Goal: Information Seeking & Learning: Learn about a topic

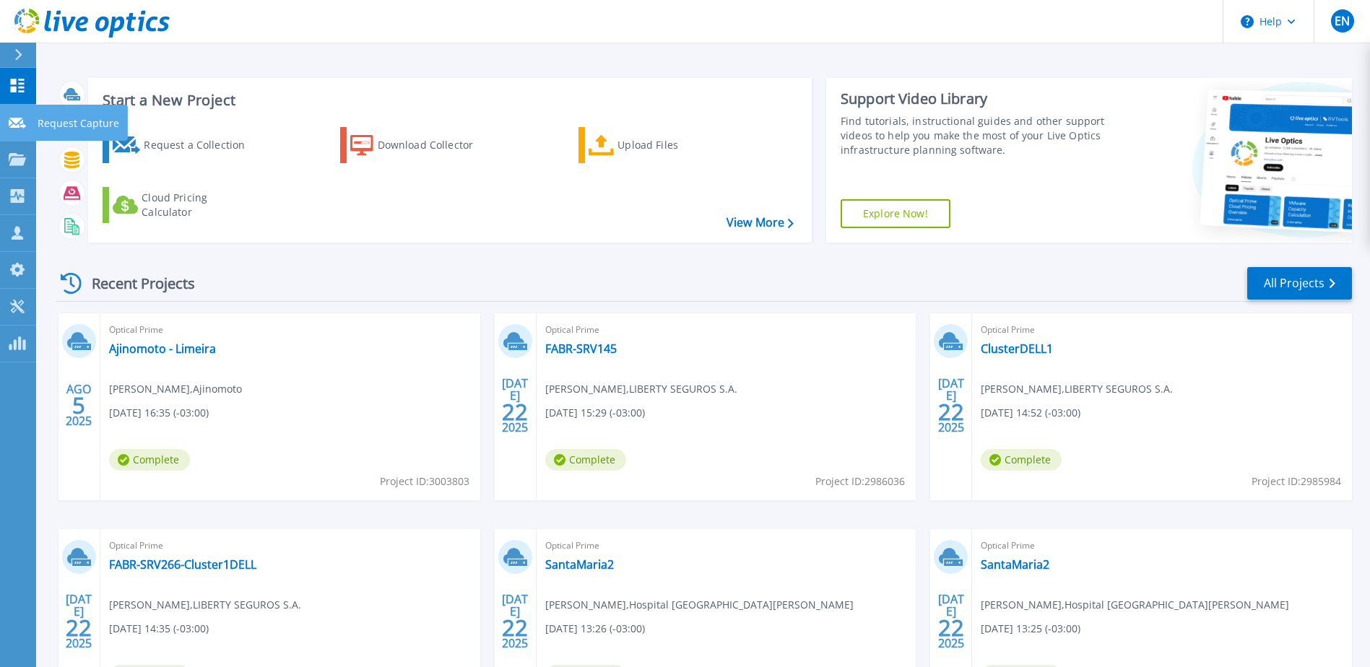
click at [12, 119] on icon at bounding box center [17, 123] width 17 height 11
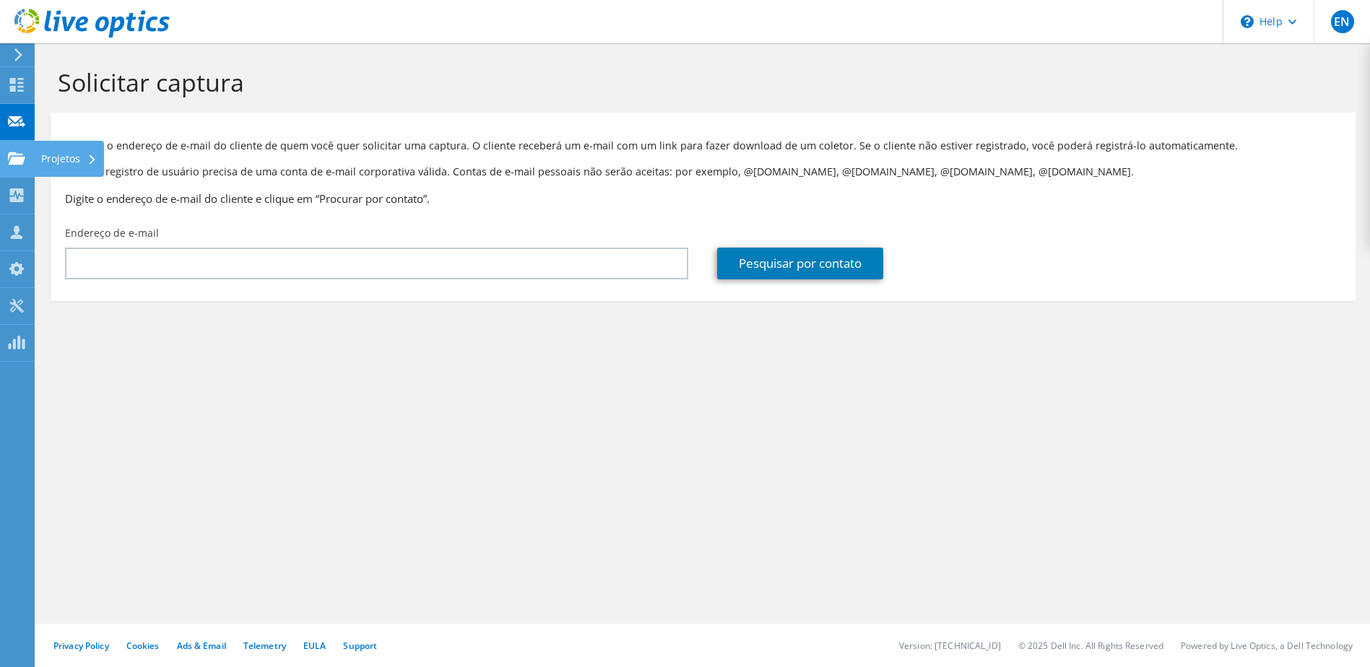
click at [59, 157] on div "Projetos" at bounding box center [69, 159] width 70 height 36
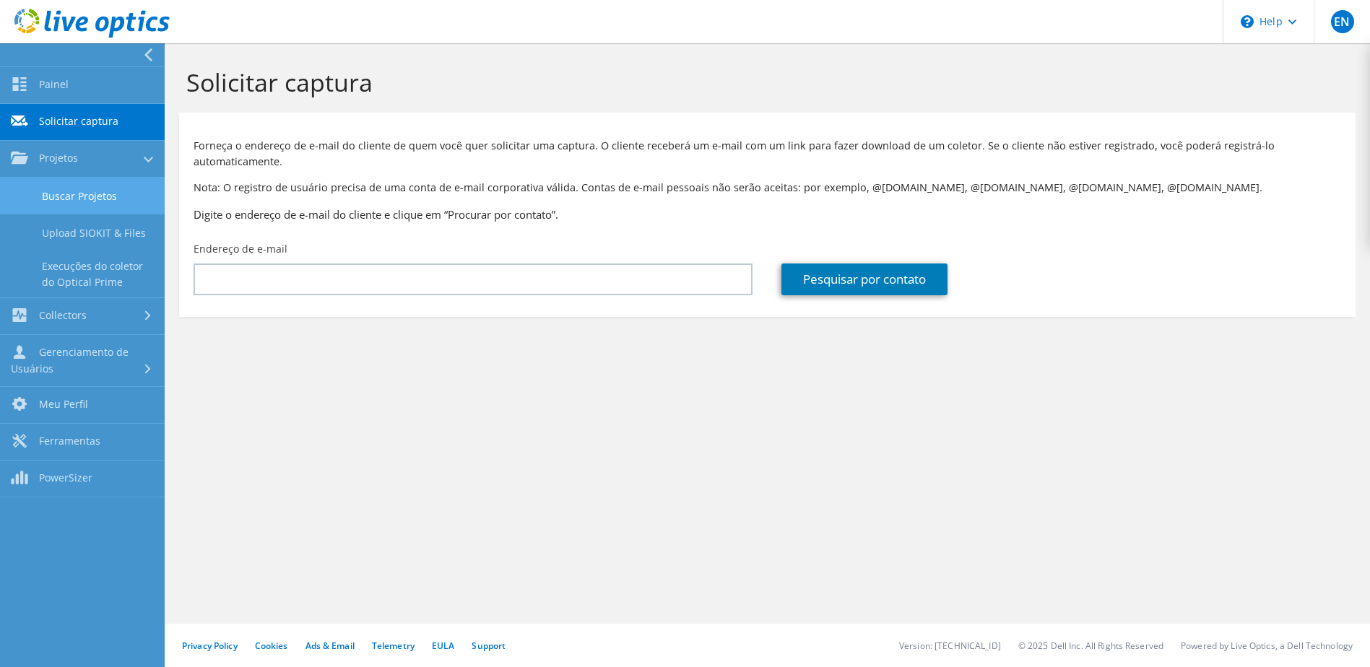
click at [66, 191] on link "Buscar Projetos" at bounding box center [82, 196] width 165 height 37
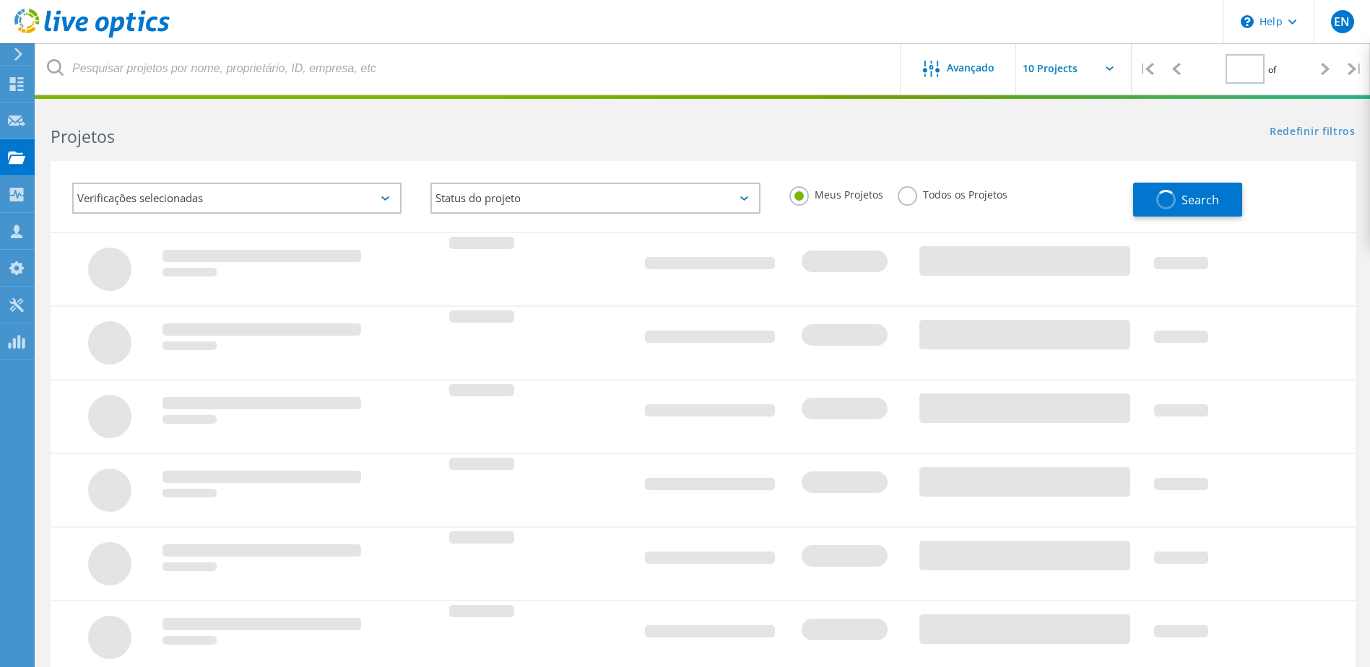
type input "1"
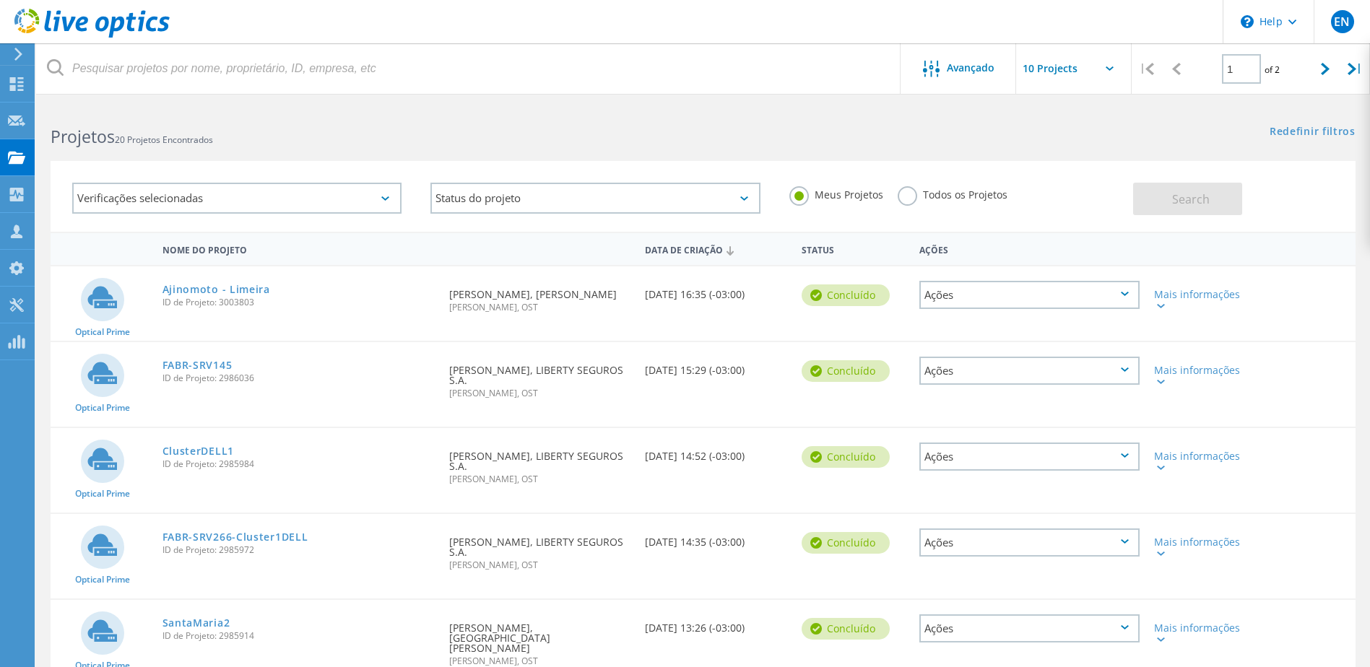
click at [1050, 68] on input "text" at bounding box center [1088, 68] width 144 height 51
click at [1044, 179] on div "Show 40 Projects" at bounding box center [1088, 178] width 143 height 24
type input "Show 40 Projects"
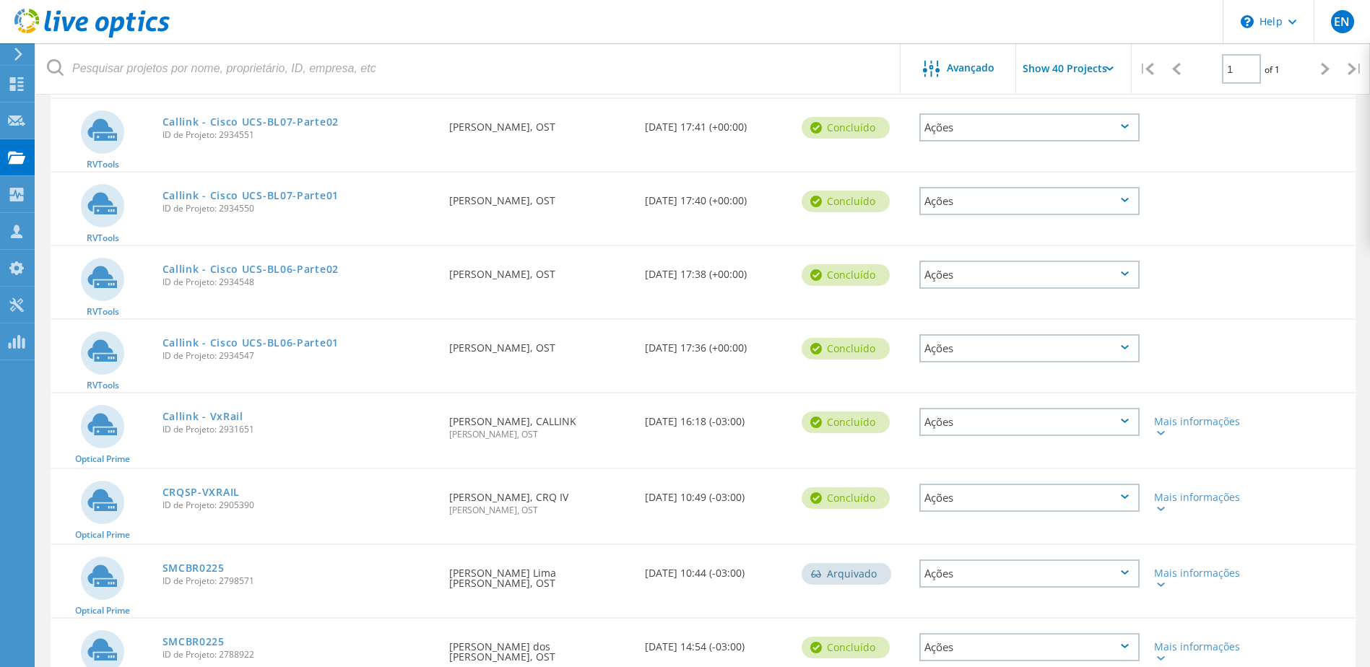
scroll to position [1083, 0]
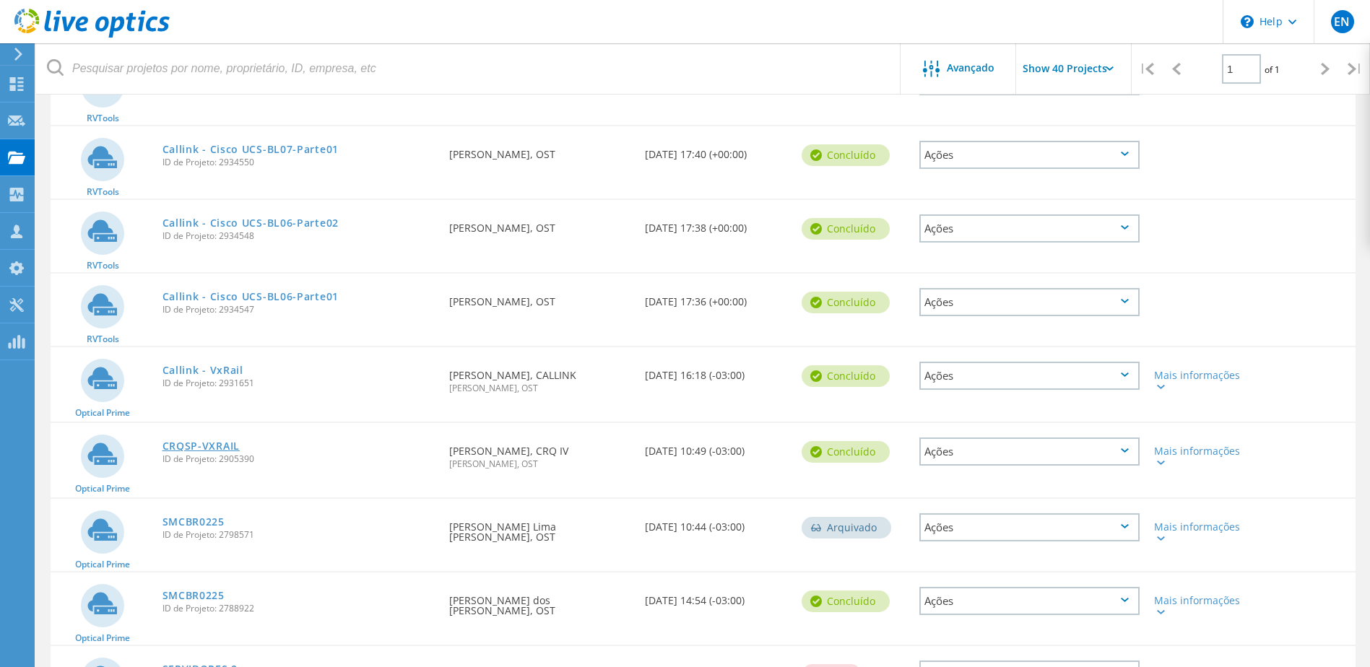
click at [207, 441] on link "CRQSP-VXRAIL" at bounding box center [200, 446] width 77 height 10
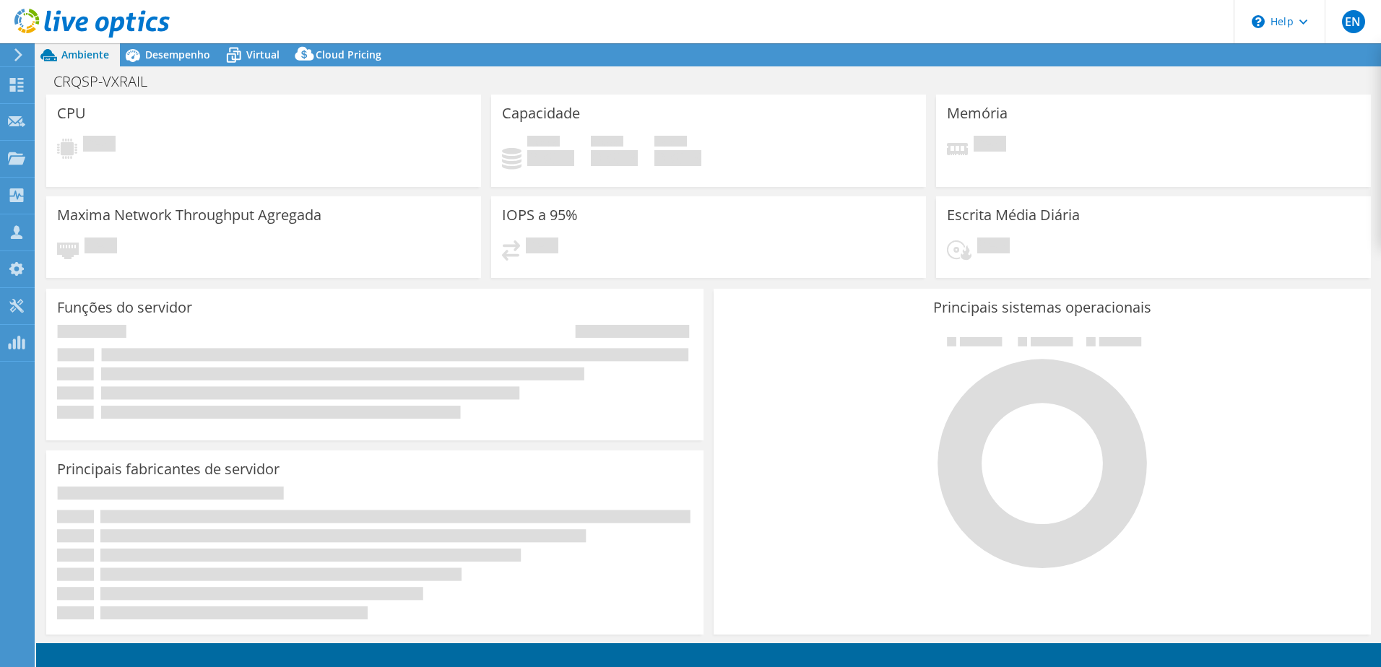
select select "USD"
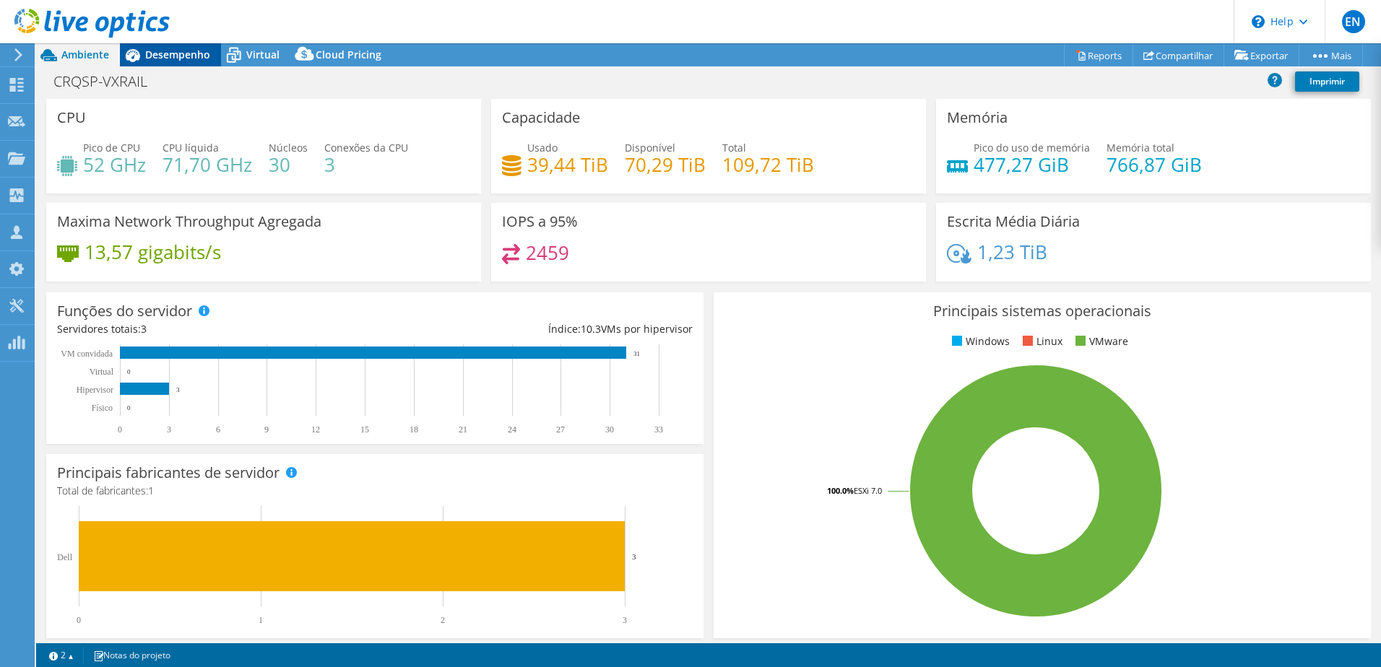
click at [165, 53] on span "Desempenho" at bounding box center [177, 55] width 65 height 14
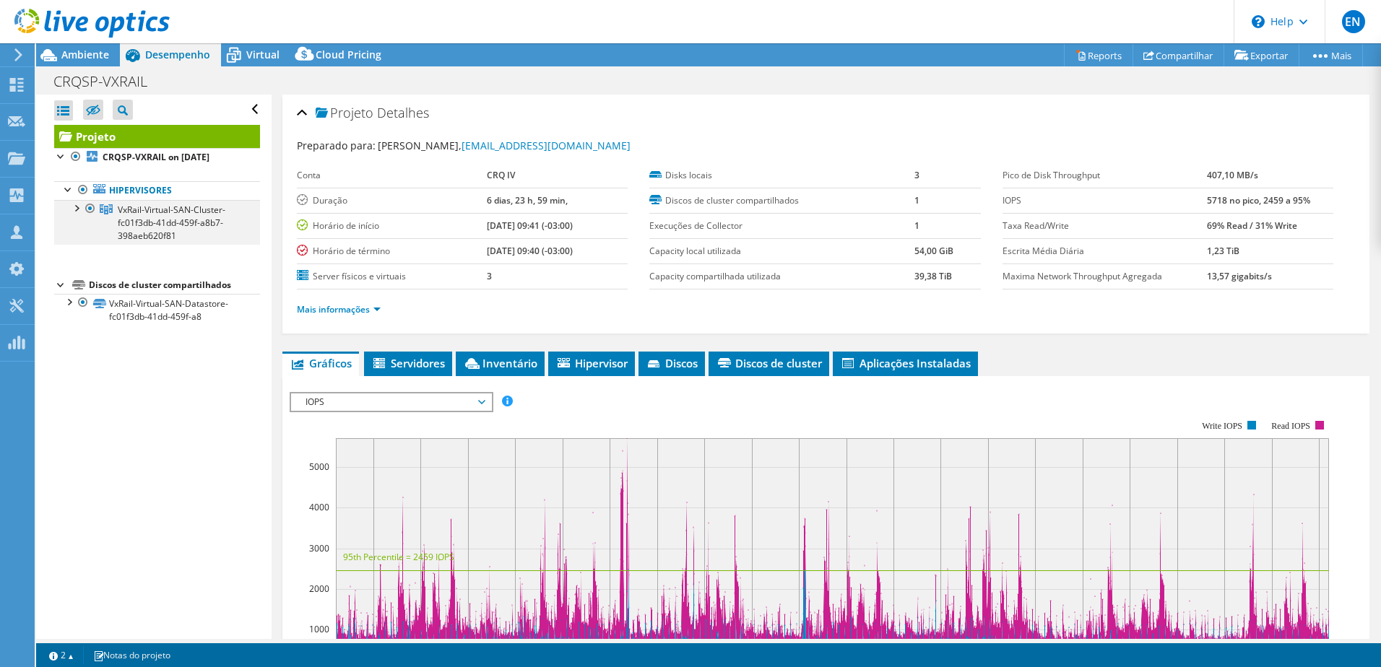
click at [74, 208] on div at bounding box center [76, 207] width 14 height 14
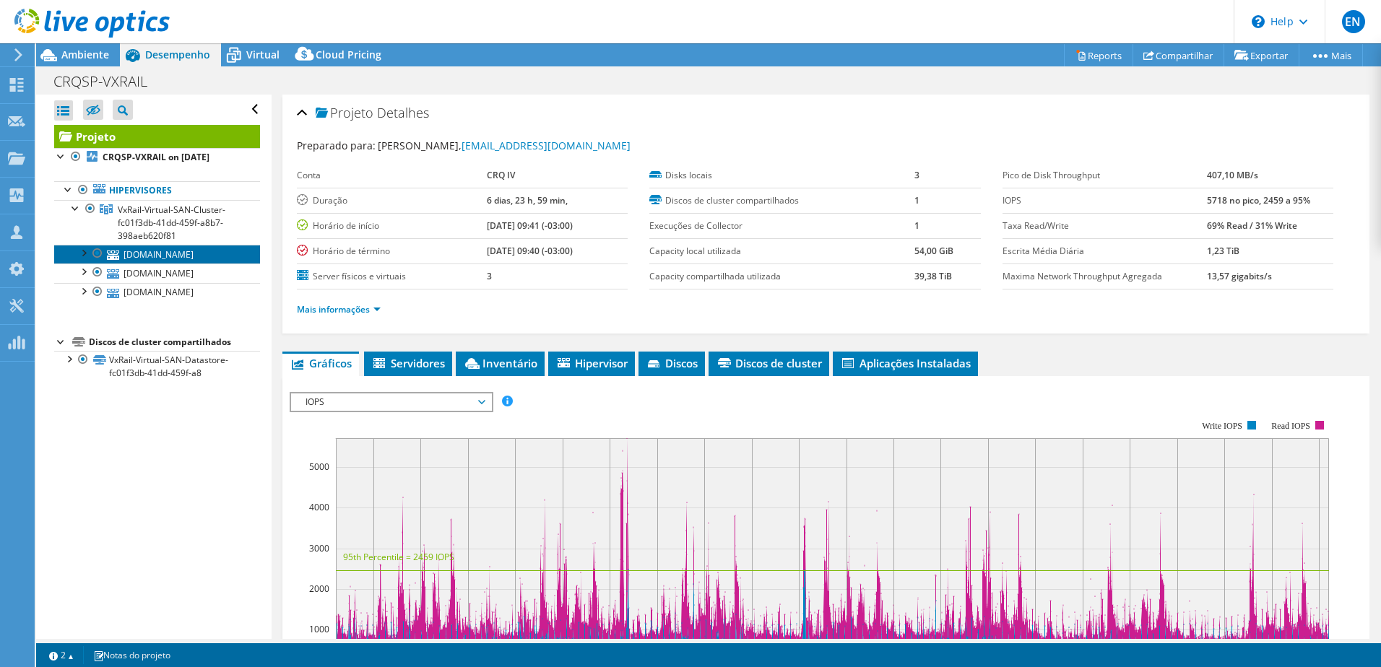
click at [162, 256] on link "gold.conselho.org.br" at bounding box center [157, 254] width 206 height 19
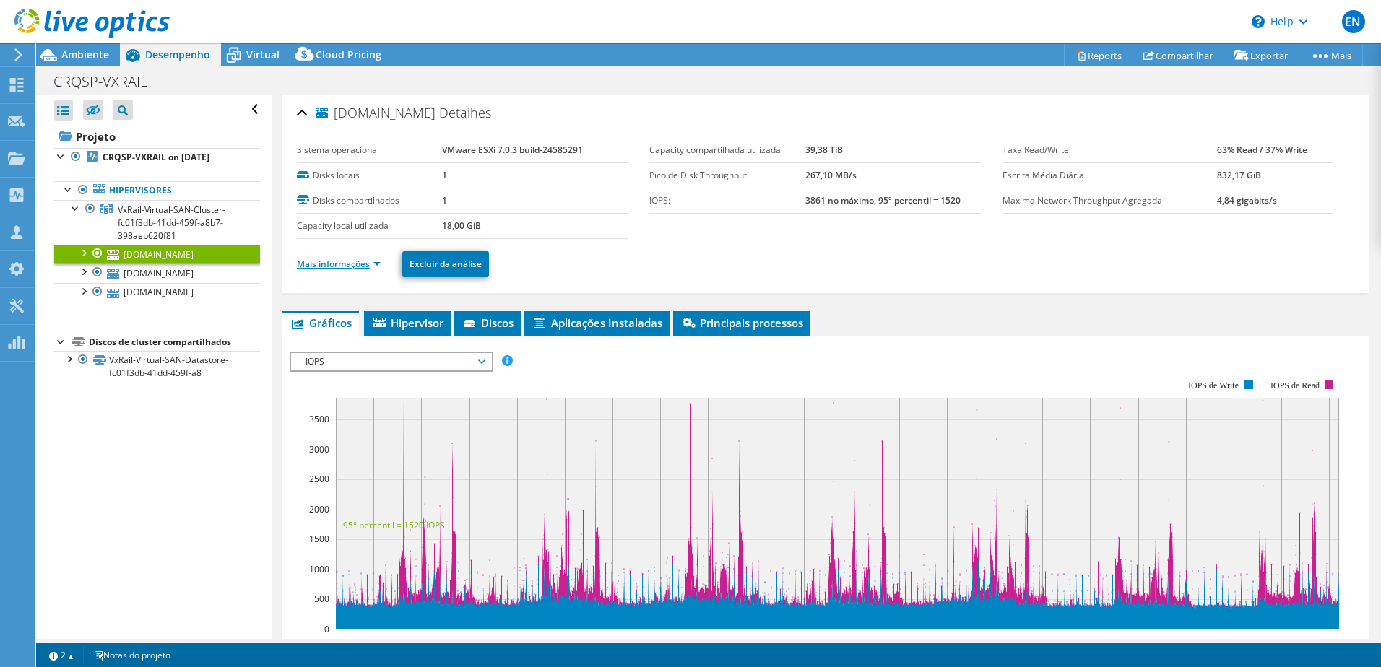
click at [304, 260] on link "Mais informações" at bounding box center [339, 264] width 84 height 12
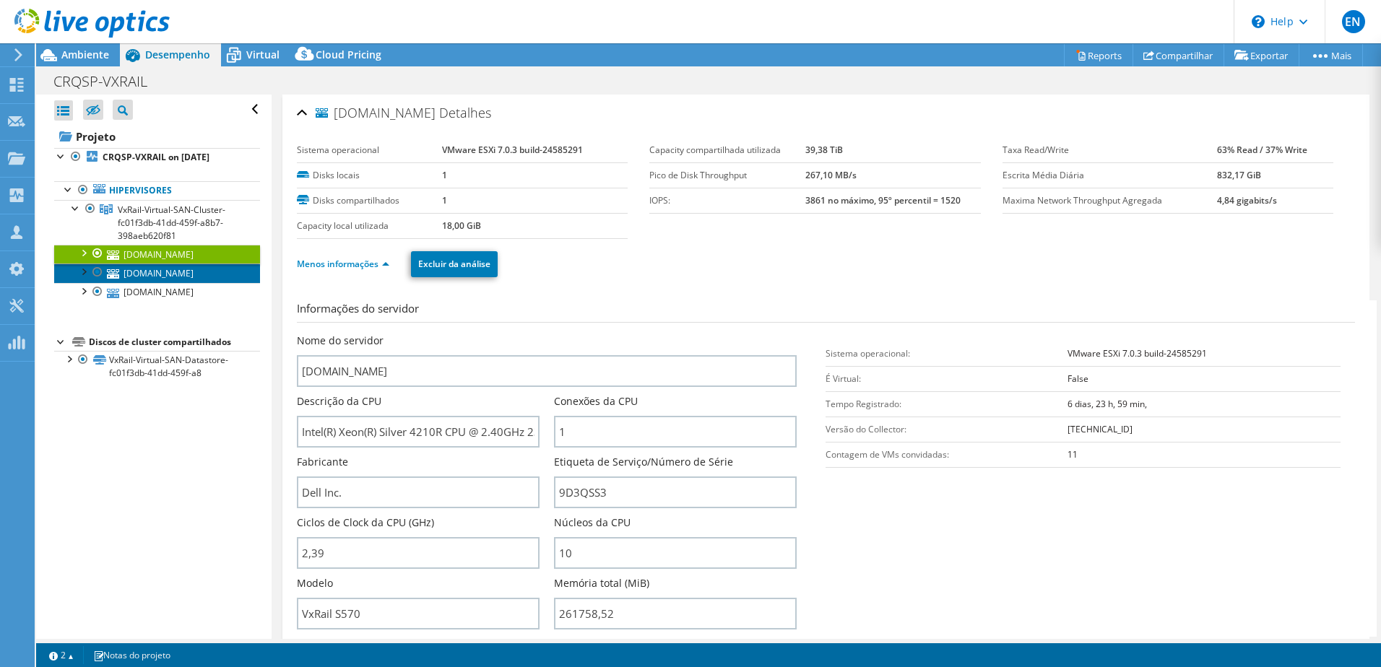
click at [171, 269] on link "bronze.conselho.org.br" at bounding box center [157, 273] width 206 height 19
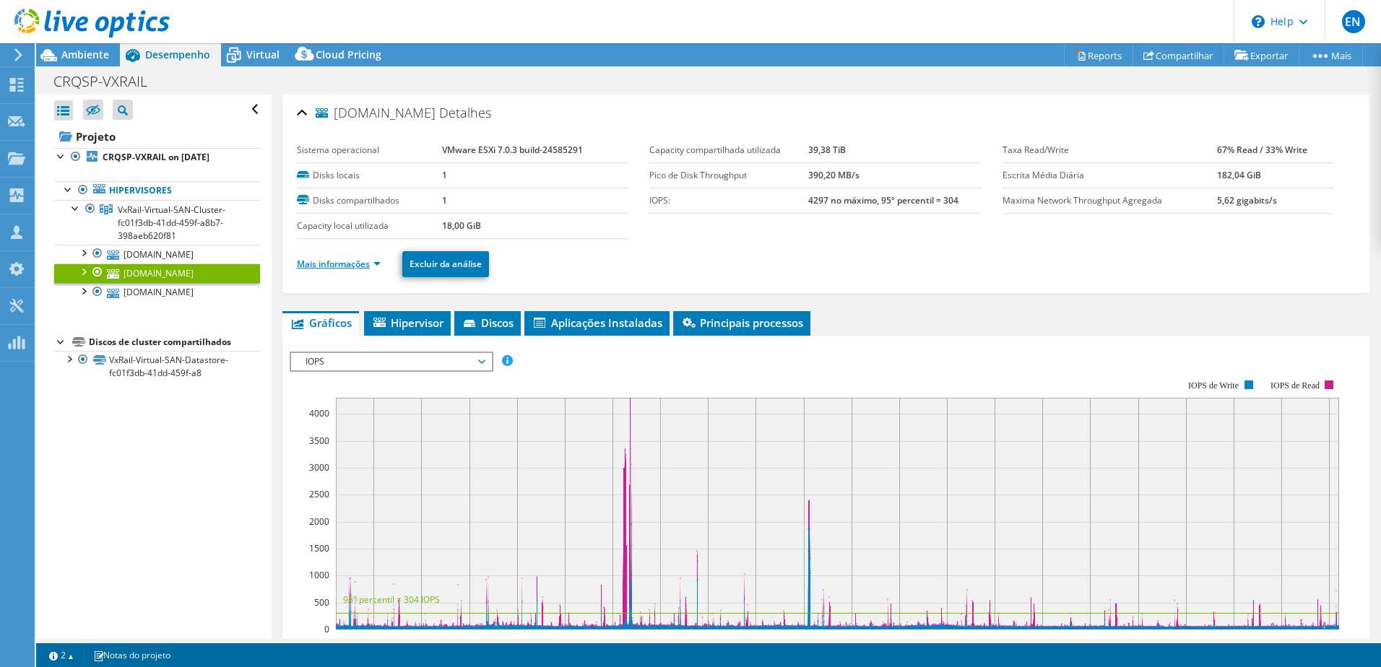
click at [311, 259] on link "Mais informações" at bounding box center [339, 264] width 84 height 12
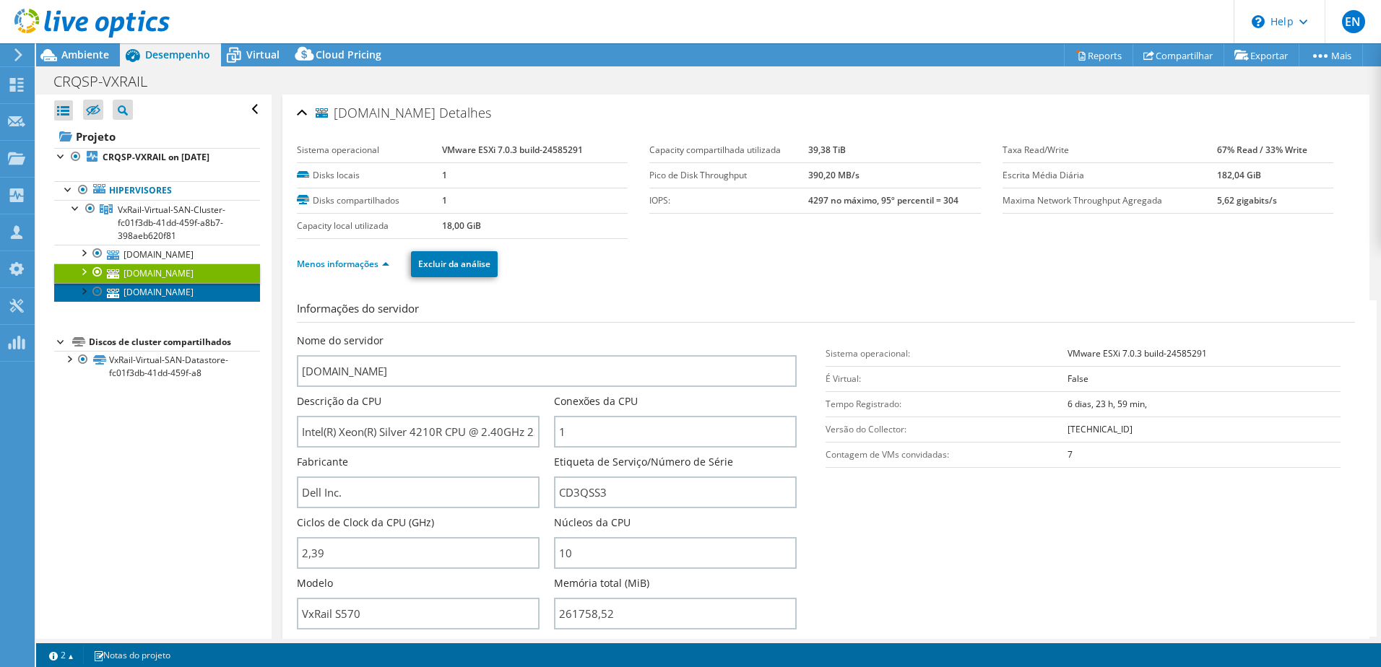
click at [169, 293] on link "silver.conselho.org.br" at bounding box center [157, 292] width 206 height 19
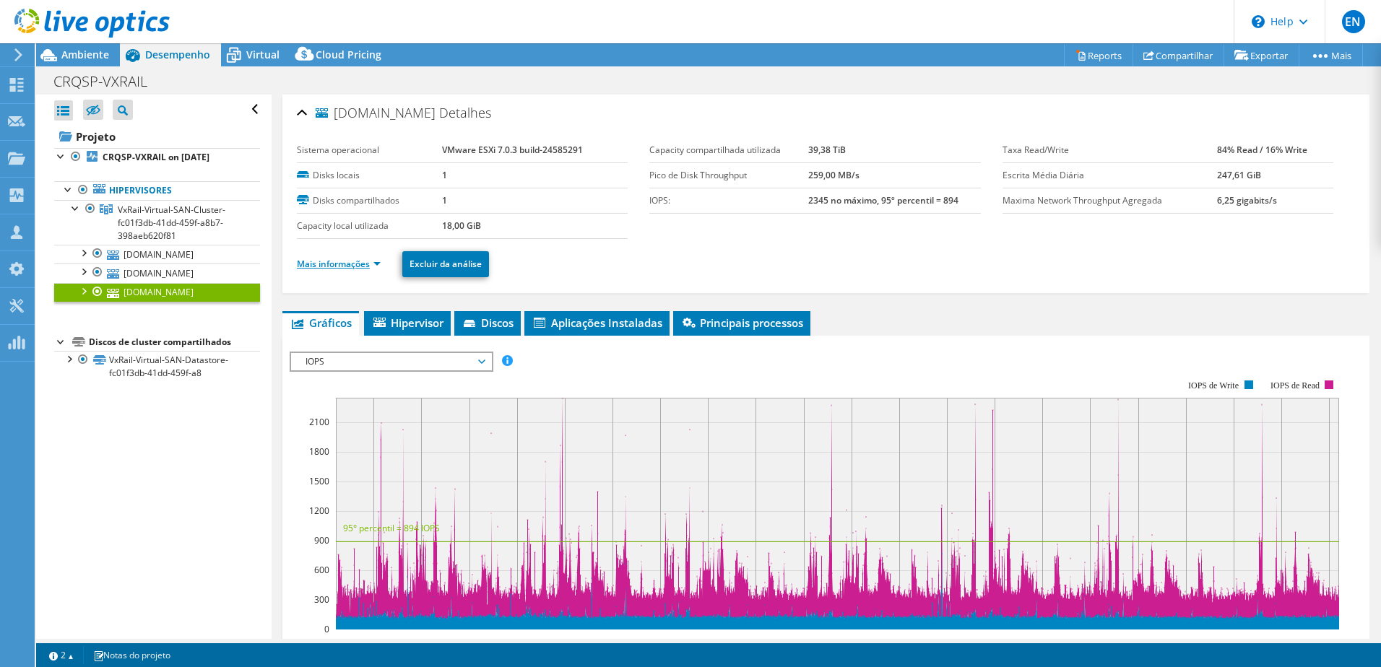
click at [313, 262] on link "Mais informações" at bounding box center [339, 264] width 84 height 12
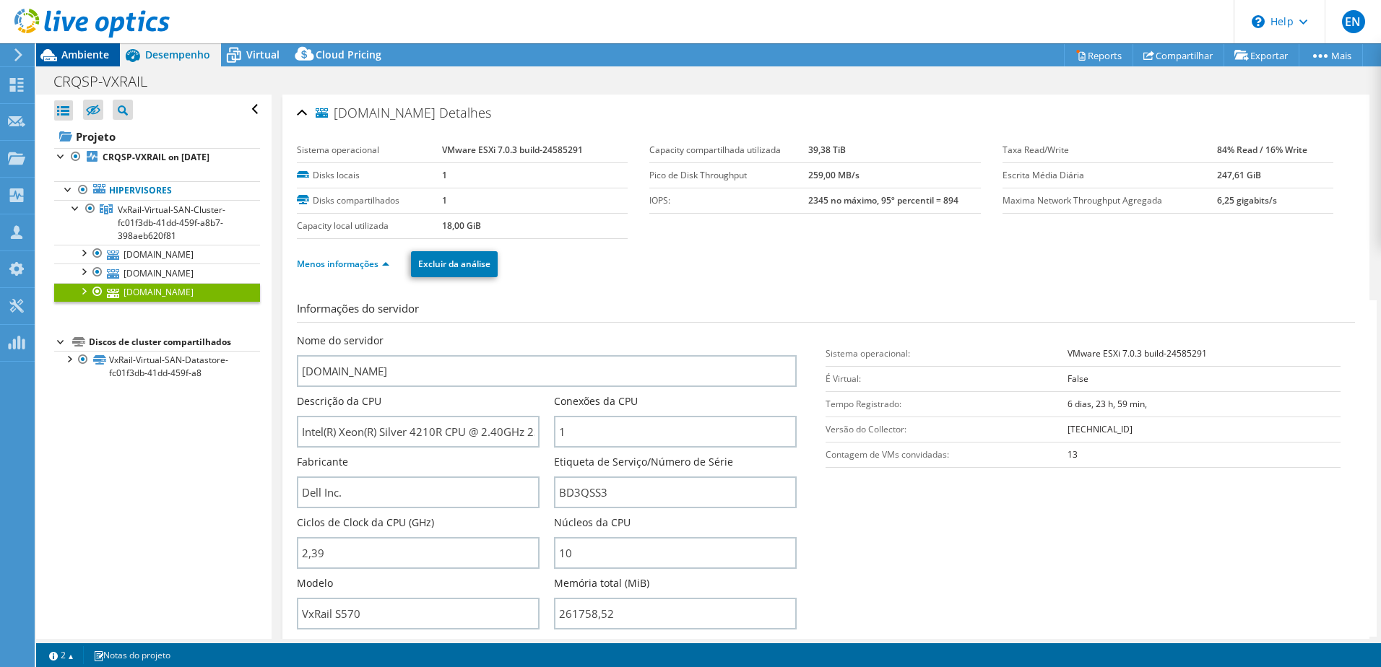
click at [77, 52] on span "Ambiente" at bounding box center [85, 55] width 48 height 14
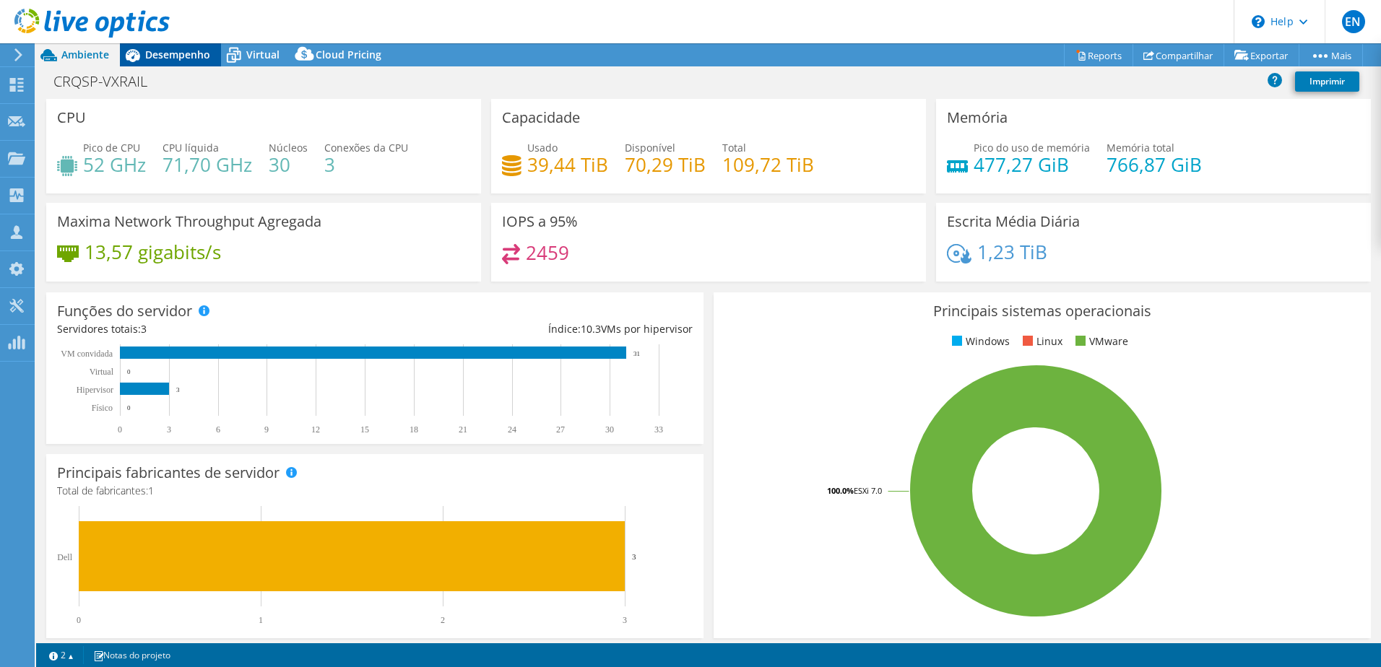
click at [169, 51] on span "Desempenho" at bounding box center [177, 55] width 65 height 14
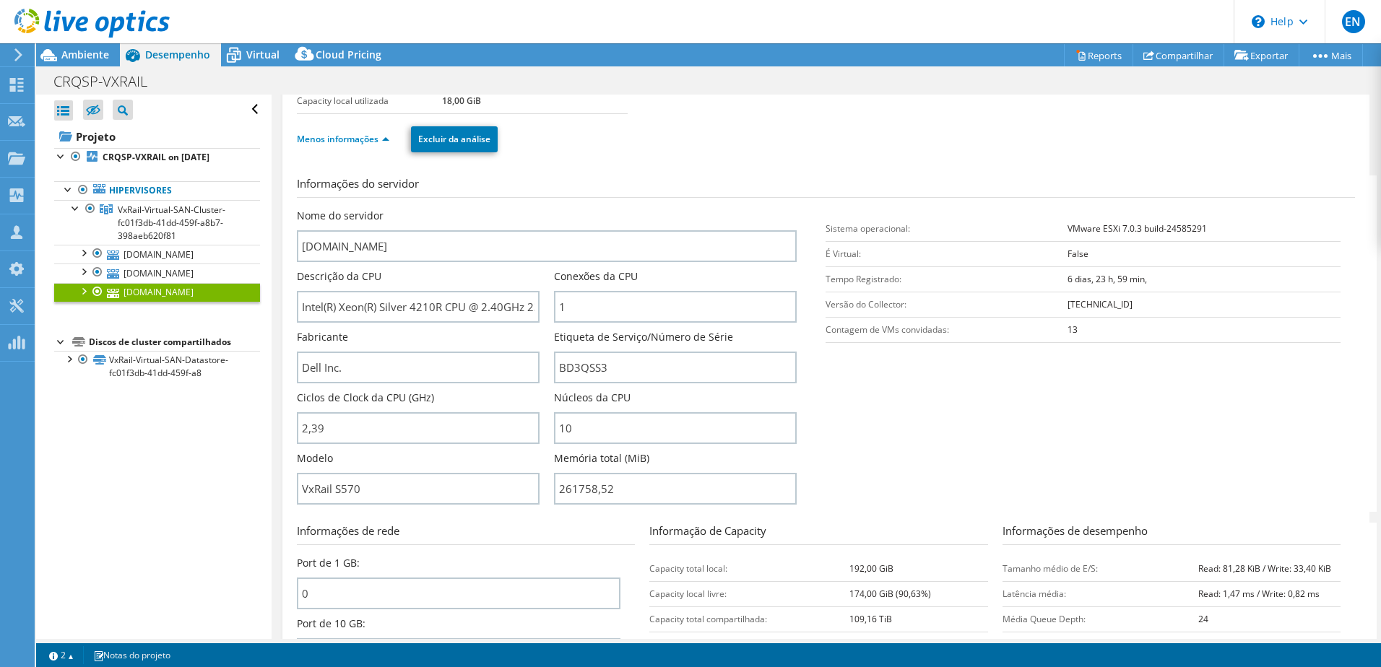
scroll to position [144, 0]
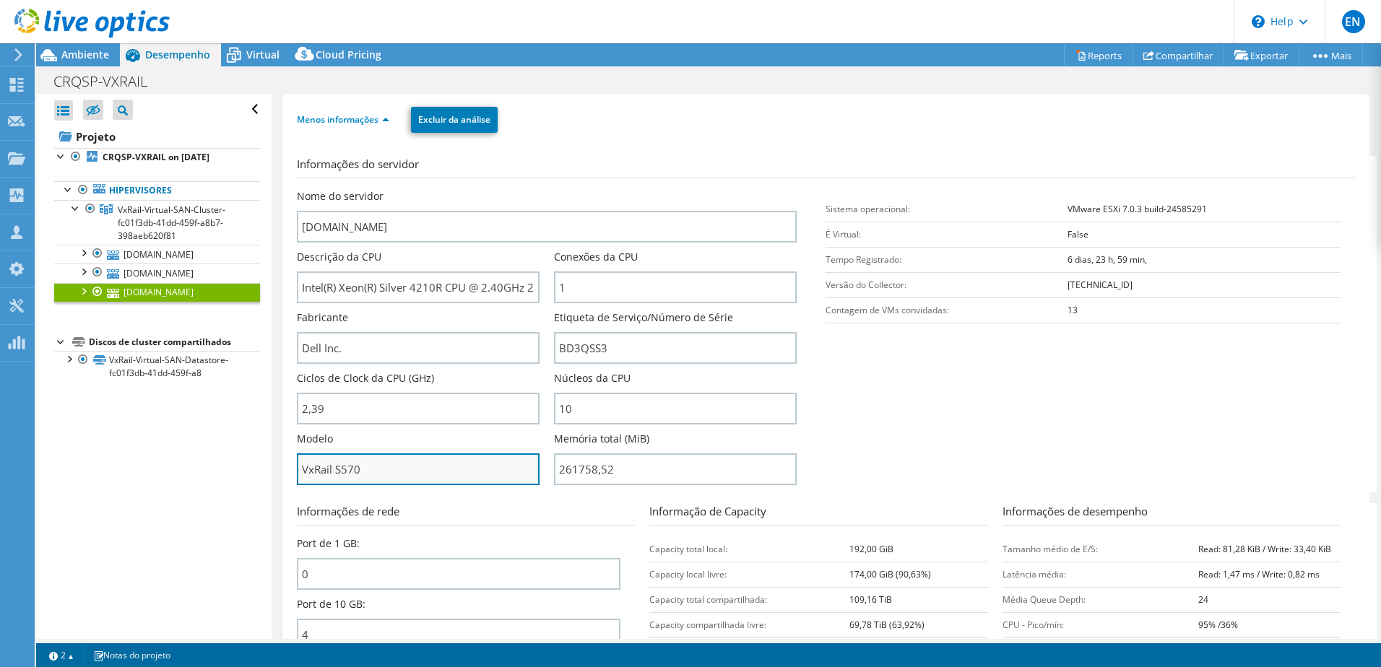
click at [342, 471] on input "VxRail S570" at bounding box center [418, 470] width 243 height 32
click at [1353, 27] on span "EN" at bounding box center [1353, 21] width 23 height 23
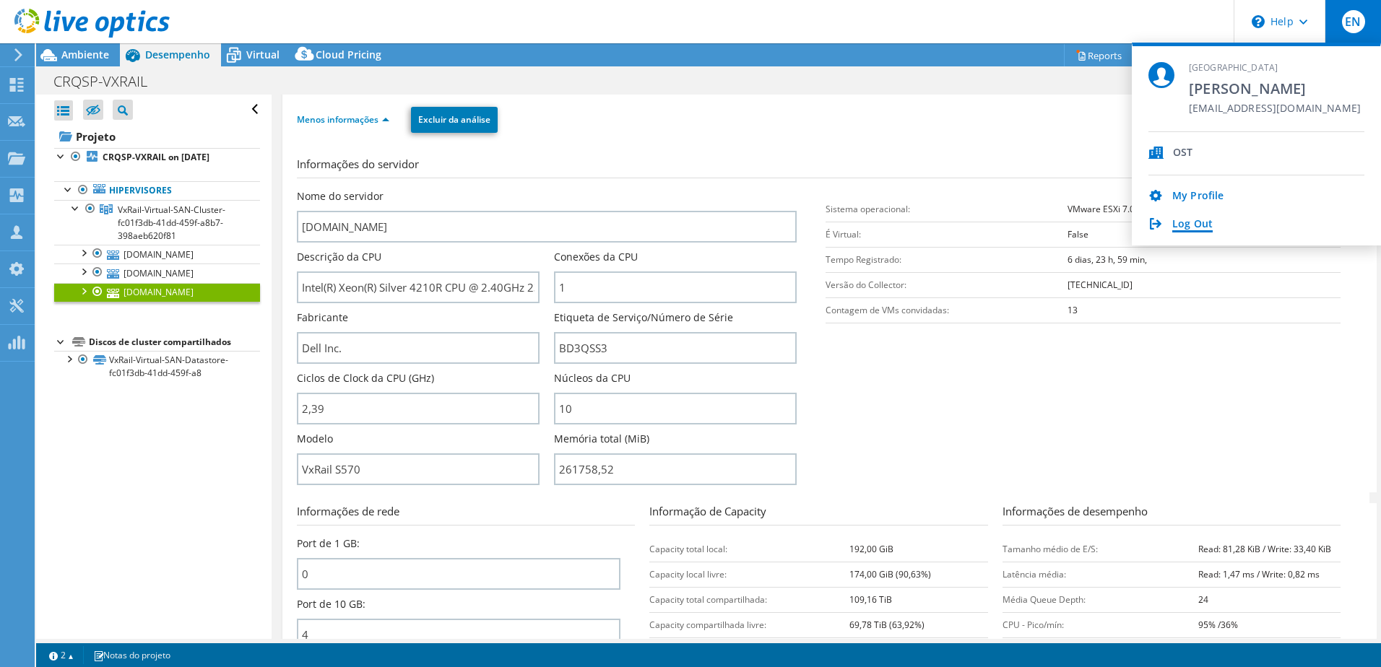
click at [1194, 228] on link "Log Out" at bounding box center [1192, 225] width 40 height 14
